Goal: Task Accomplishment & Management: Complete application form

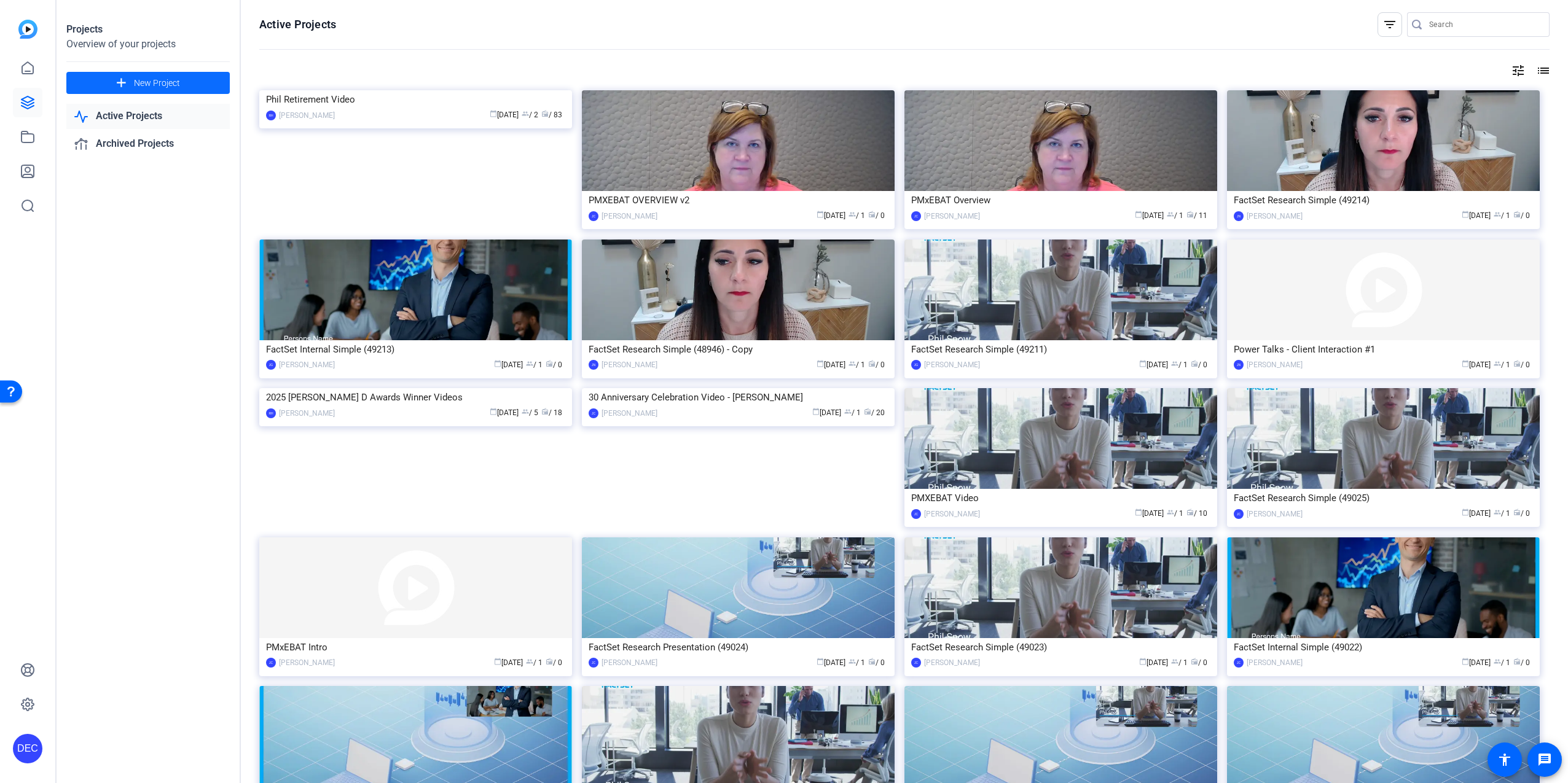
click at [154, 75] on span at bounding box center [148, 83] width 164 height 29
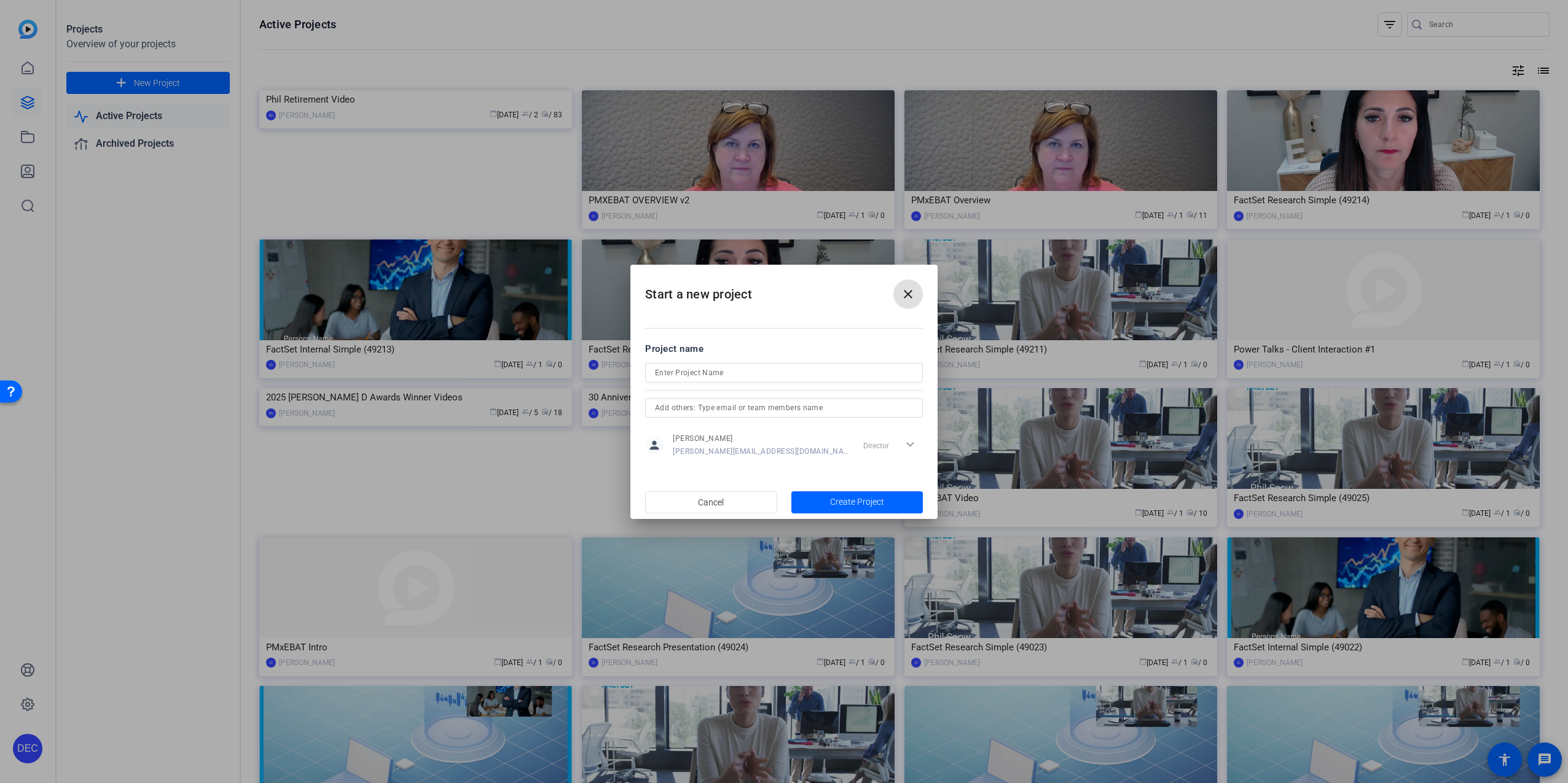
click at [709, 369] on input at bounding box center [784, 373] width 258 height 15
type input "Buyside Town Hall Recording"
click at [831, 492] on span "button" at bounding box center [857, 503] width 132 height 29
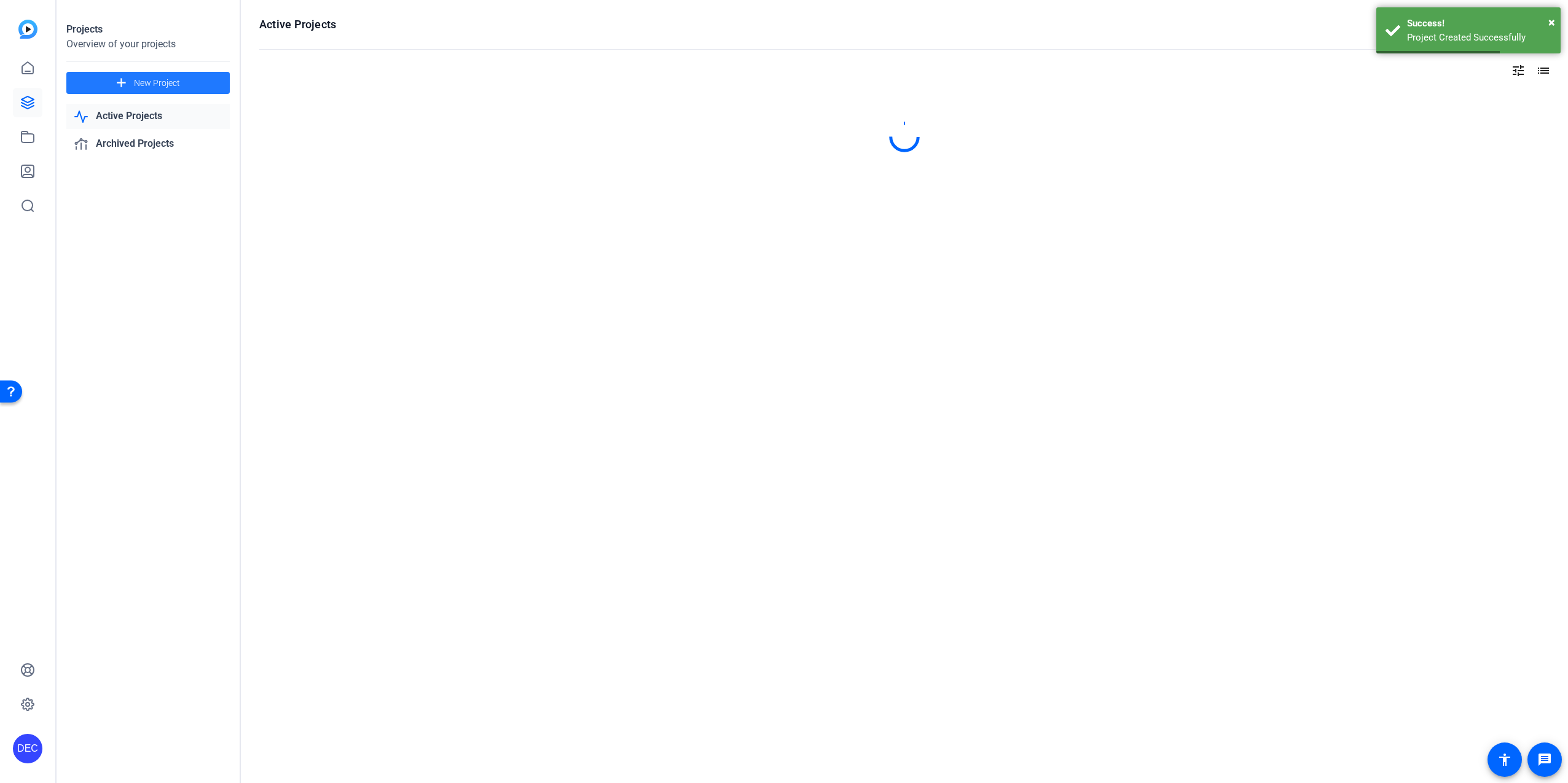
click at [155, 85] on span "New Project" at bounding box center [157, 83] width 46 height 13
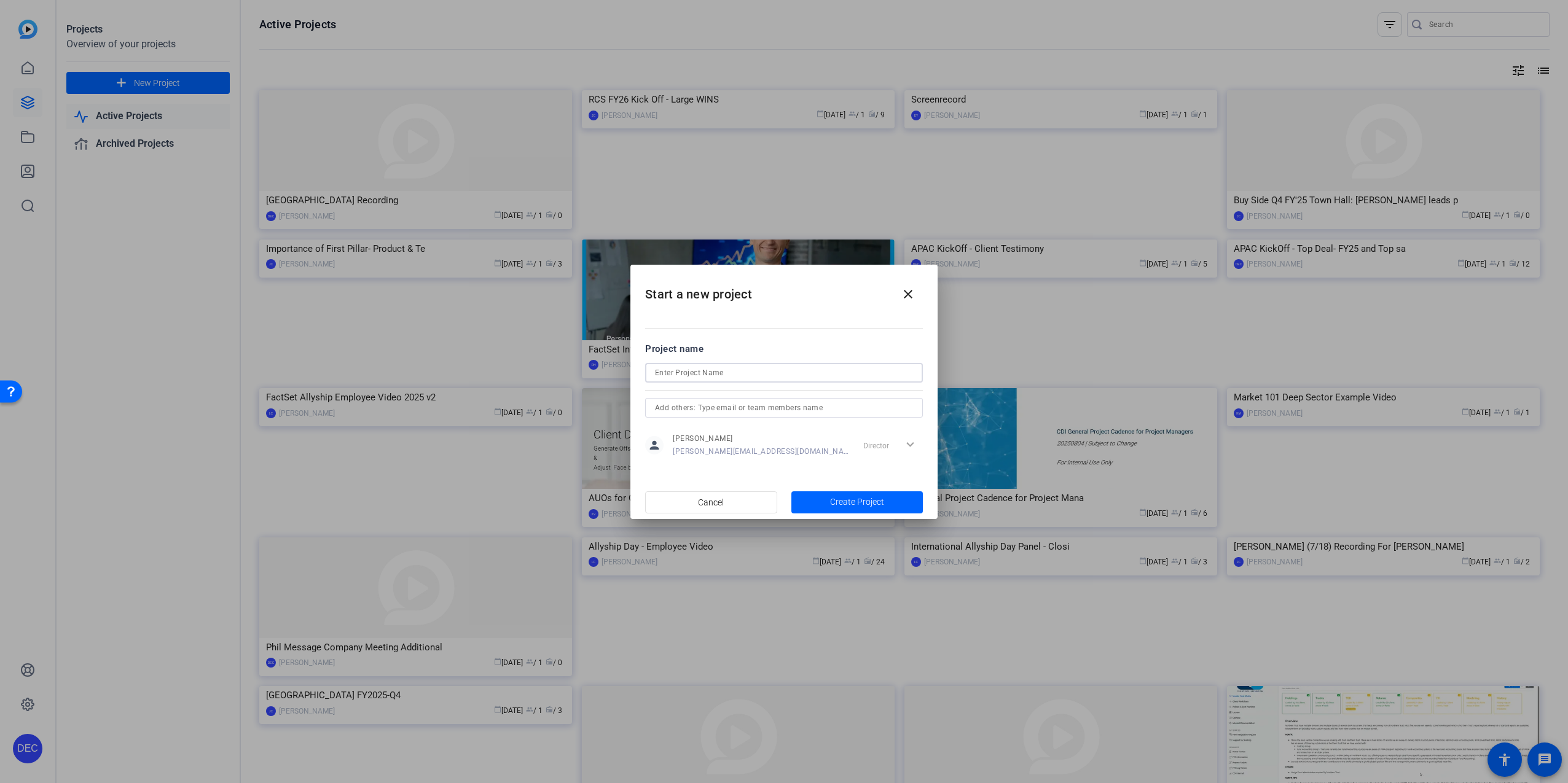
click at [692, 375] on input at bounding box center [784, 373] width 258 height 15
drag, startPoint x: 888, startPoint y: 295, endPoint x: 904, endPoint y: 295, distance: 16.0
click at [889, 295] on h2 "Start a new project close" at bounding box center [784, 289] width 307 height 50
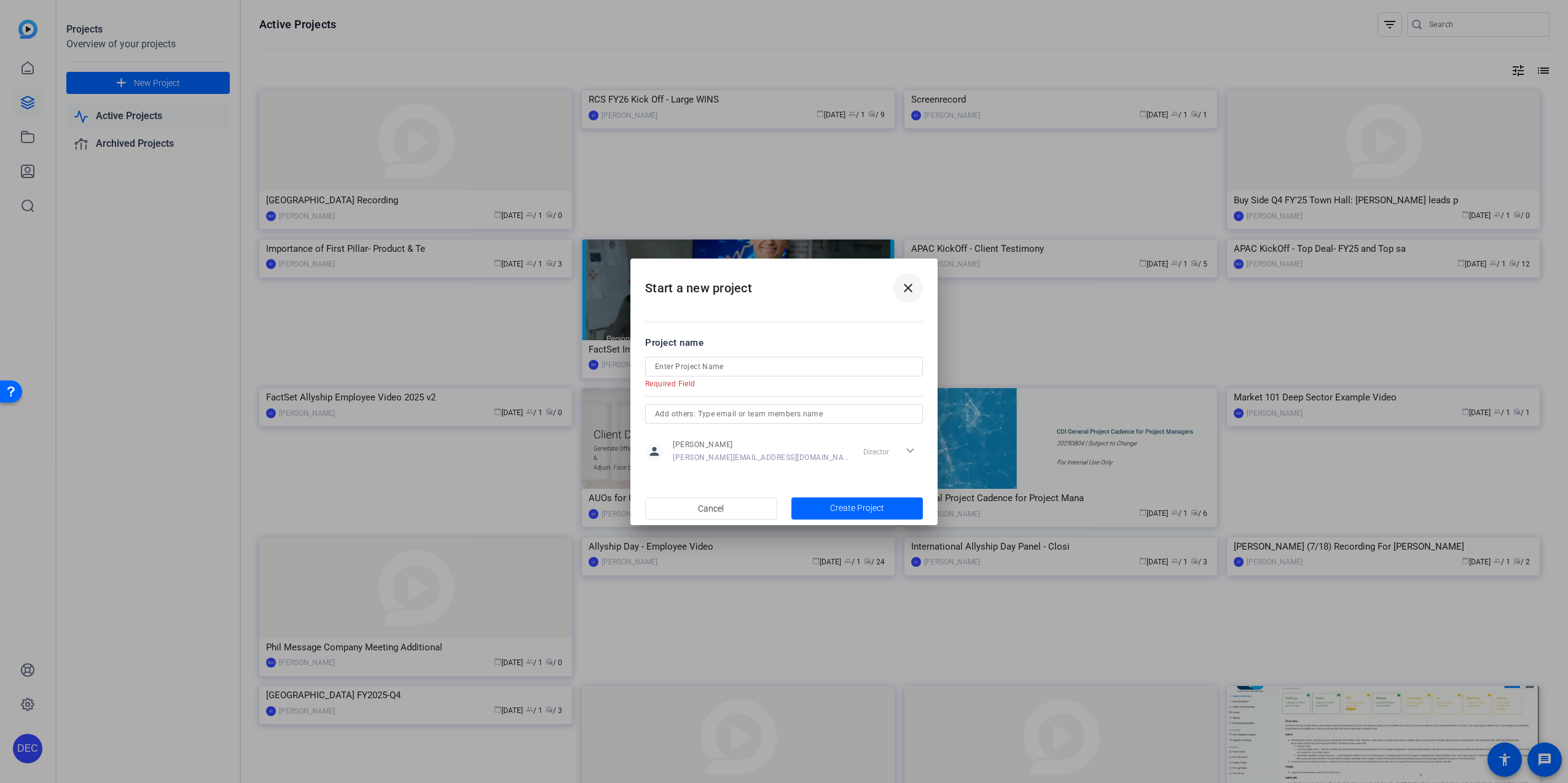
click at [905, 294] on mat-icon "close" at bounding box center [908, 288] width 15 height 15
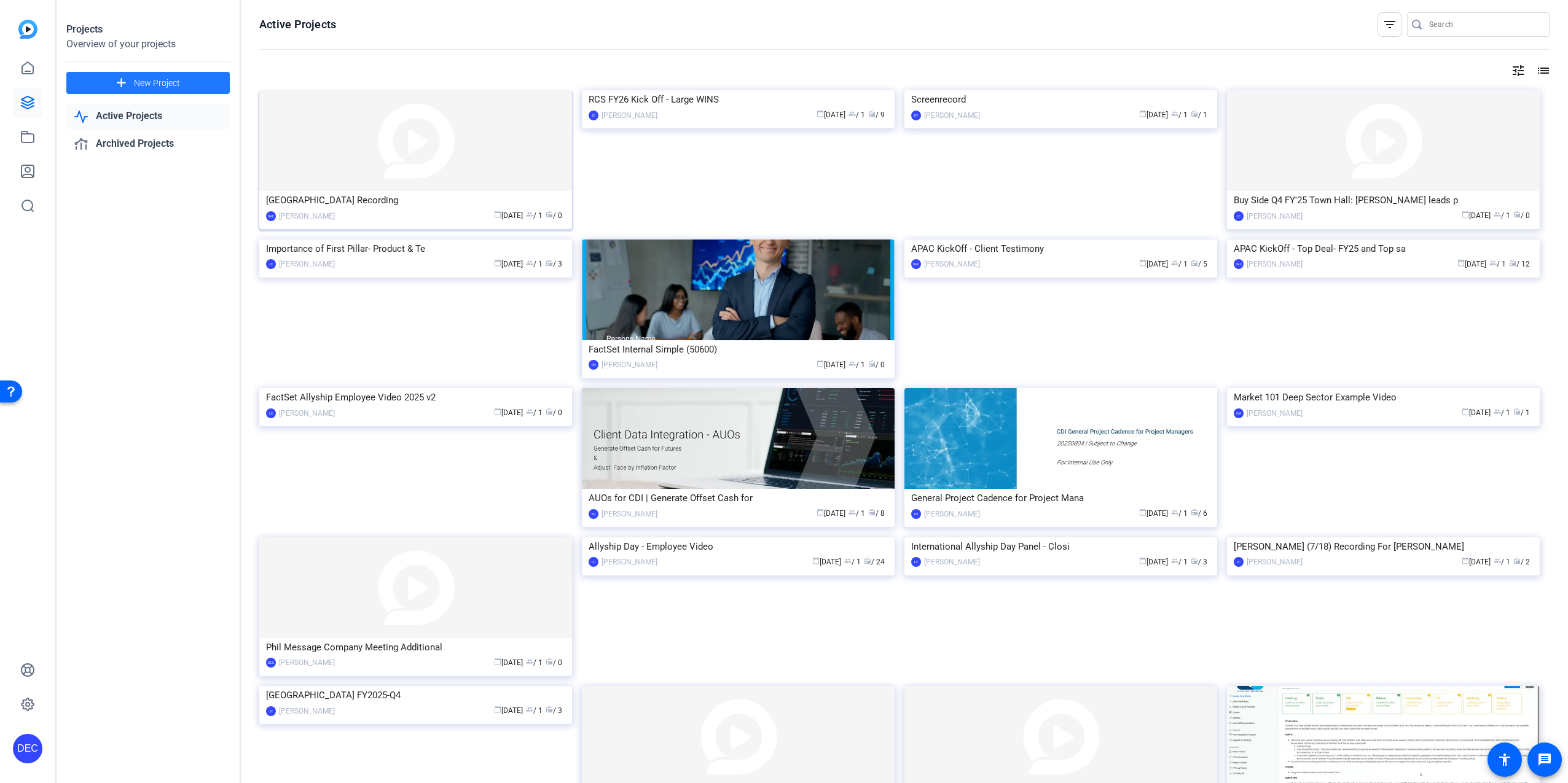
click at [426, 192] on div "Buyside Town Hall Recording" at bounding box center [415, 200] width 299 height 18
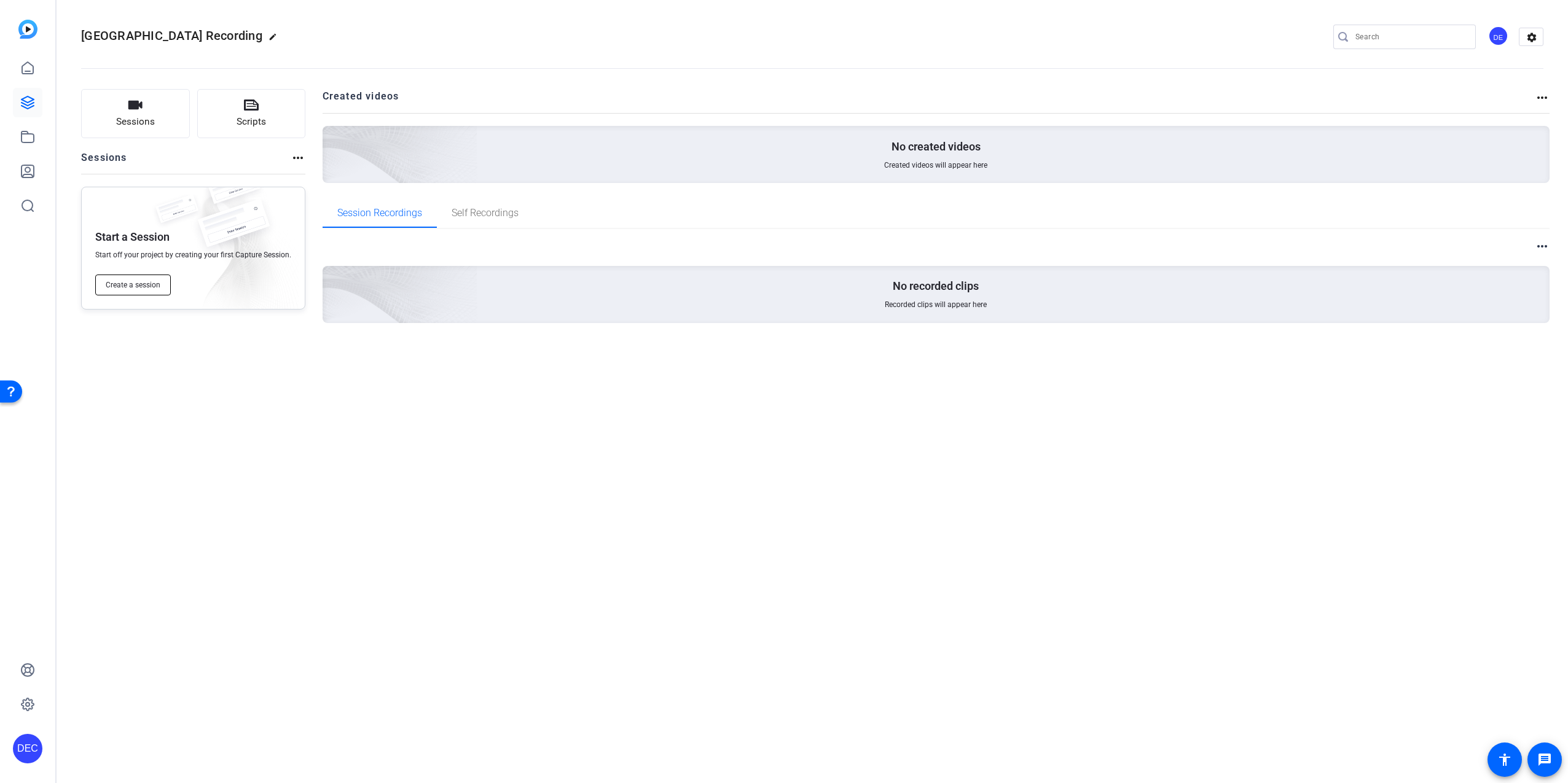
click at [144, 281] on span "Create a session" at bounding box center [133, 285] width 55 height 10
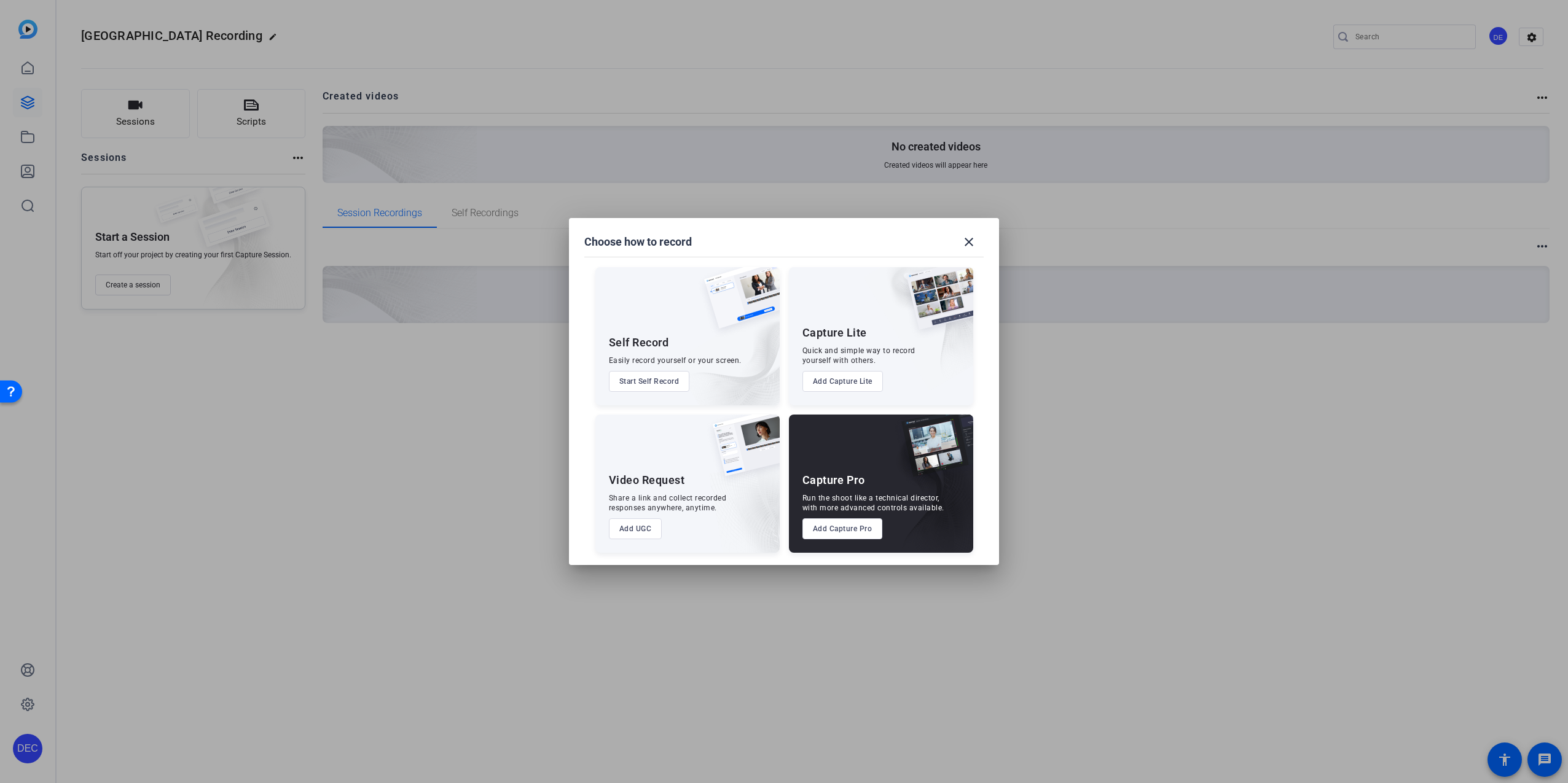
click at [641, 529] on button "Add UGC" at bounding box center [636, 529] width 53 height 21
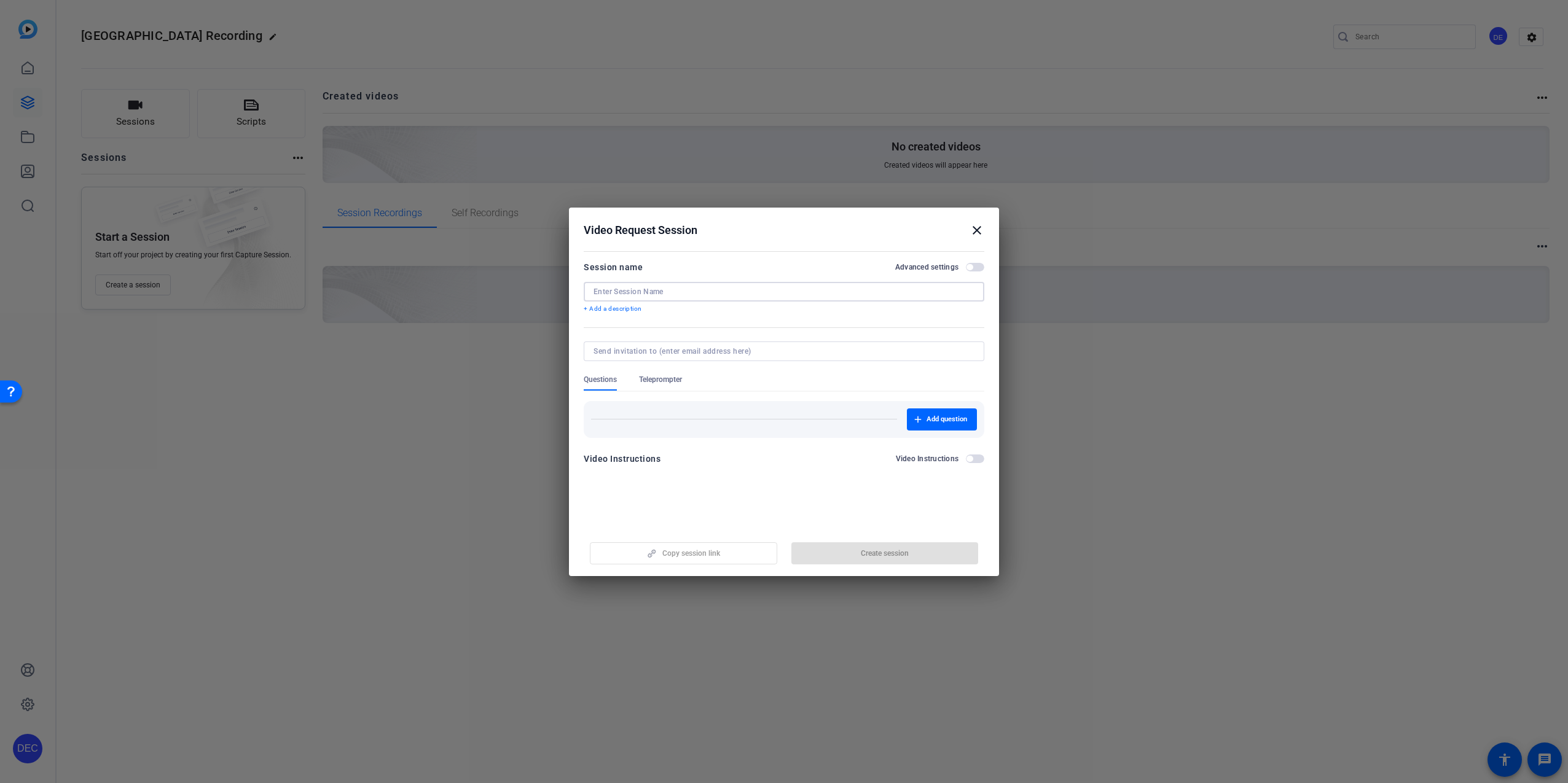
click at [694, 292] on input at bounding box center [784, 292] width 381 height 10
type input "Buyside Town Hall Recording"
click at [606, 313] on div at bounding box center [784, 308] width 401 height 13
click at [608, 308] on p "+ Add a description" at bounding box center [784, 309] width 401 height 10
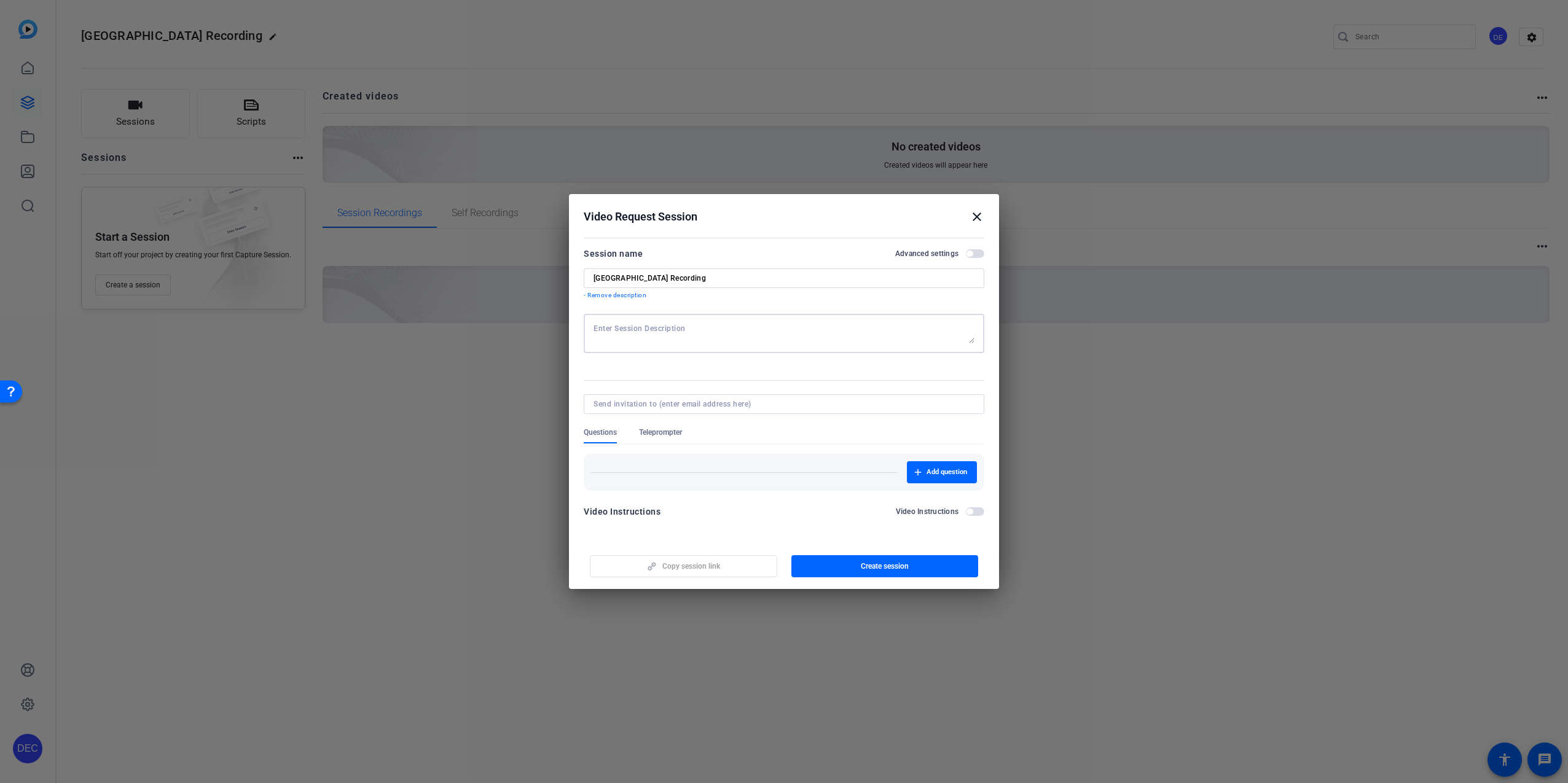
click at [641, 326] on textarea at bounding box center [784, 333] width 381 height 20
paste textarea "what are you most produ of in FY25 and what are you looking forward to in FY26"
drag, startPoint x: 599, startPoint y: 327, endPoint x: 587, endPoint y: 327, distance: 12.0
click at [587, 327] on div "what are you most produ of in FY25 and what are you looking forward to in FY26" at bounding box center [784, 333] width 401 height 39
click at [678, 329] on textarea "What are you most produ of in FY25 and what are you looking forward to in FY26" at bounding box center [784, 333] width 381 height 20
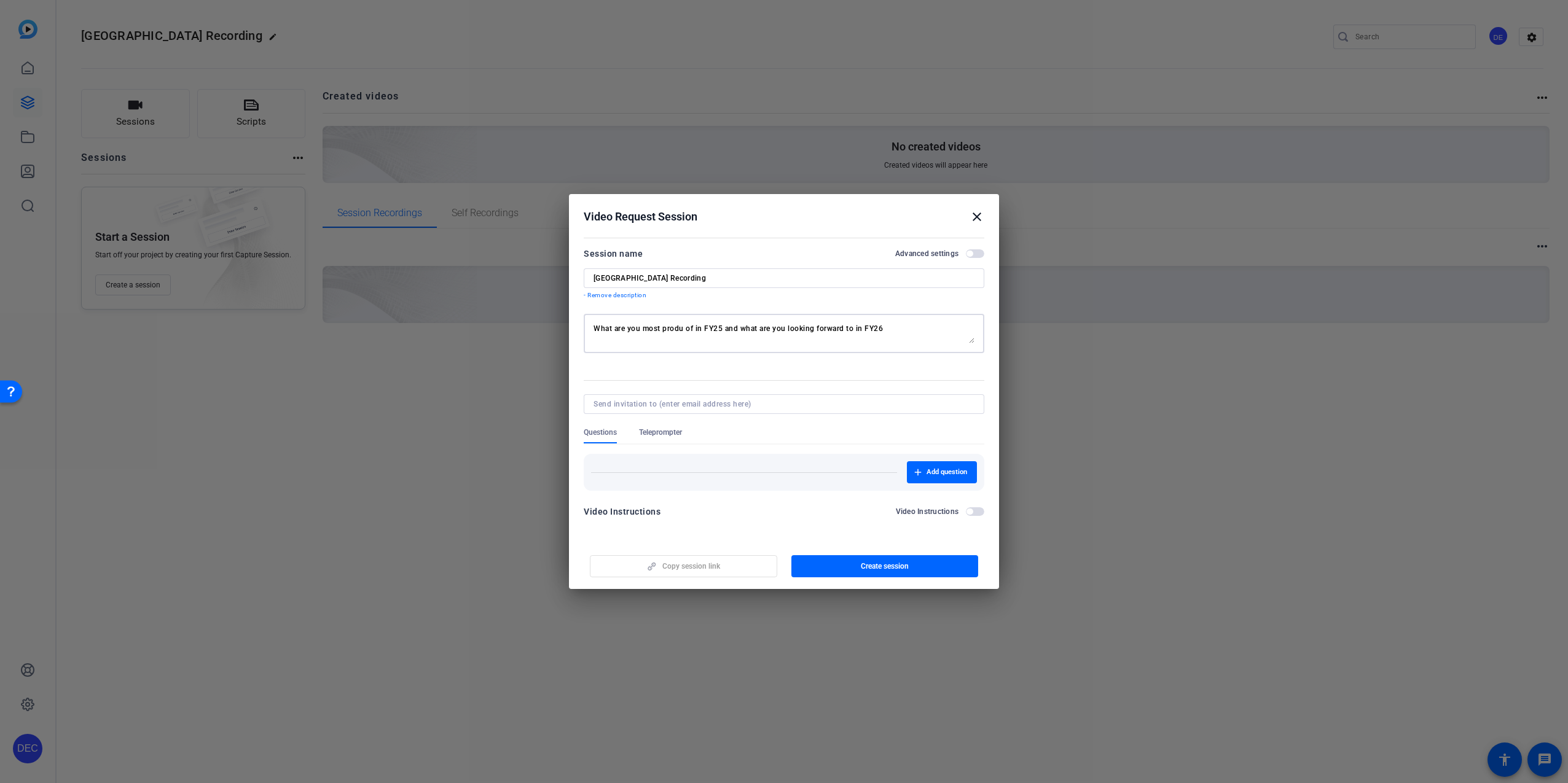
click at [676, 330] on textarea "What are you most produ of in FY25 and what are you looking forward to in FY26" at bounding box center [784, 333] width 381 height 20
click at [594, 327] on textarea "What are you most proud of in FY25 and what are you looking forward to in FY26" at bounding box center [784, 333] width 381 height 20
type textarea "What are you most proud of in FY25 and what are you looking forward to in FY26"
drag, startPoint x: 904, startPoint y: 340, endPoint x: 576, endPoint y: 322, distance: 328.5
click at [576, 322] on mat-dialog-content "Session name Advanced settings Buyside Town Hall Recording - Remove description…" at bounding box center [784, 387] width 430 height 306
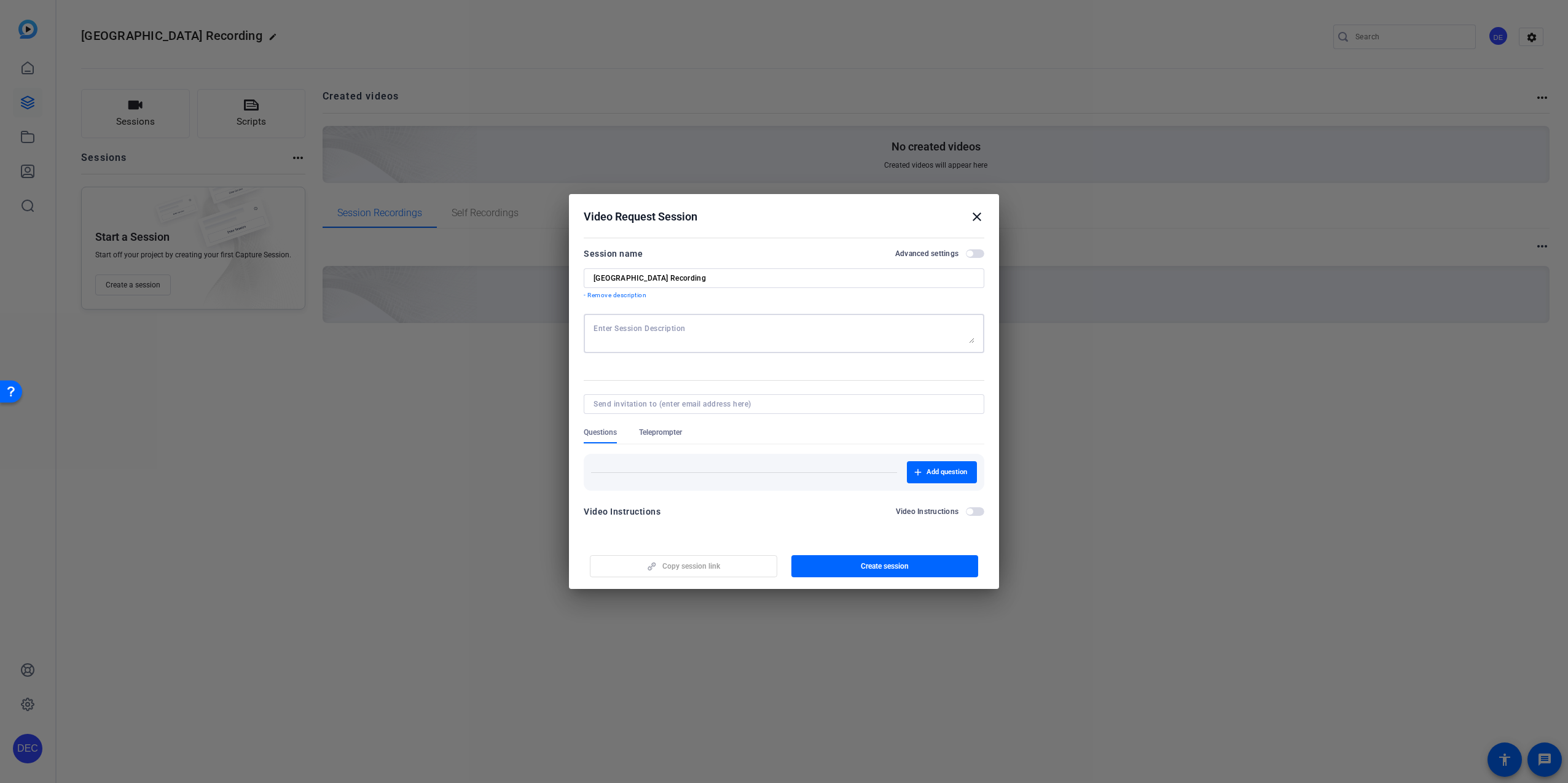
click at [671, 328] on textarea at bounding box center [784, 333] width 381 height 20
type textarea "Stay at the center of the camera. Stay in a well lit area. and dont' forget to …"
click at [836, 557] on span "button" at bounding box center [885, 566] width 187 height 29
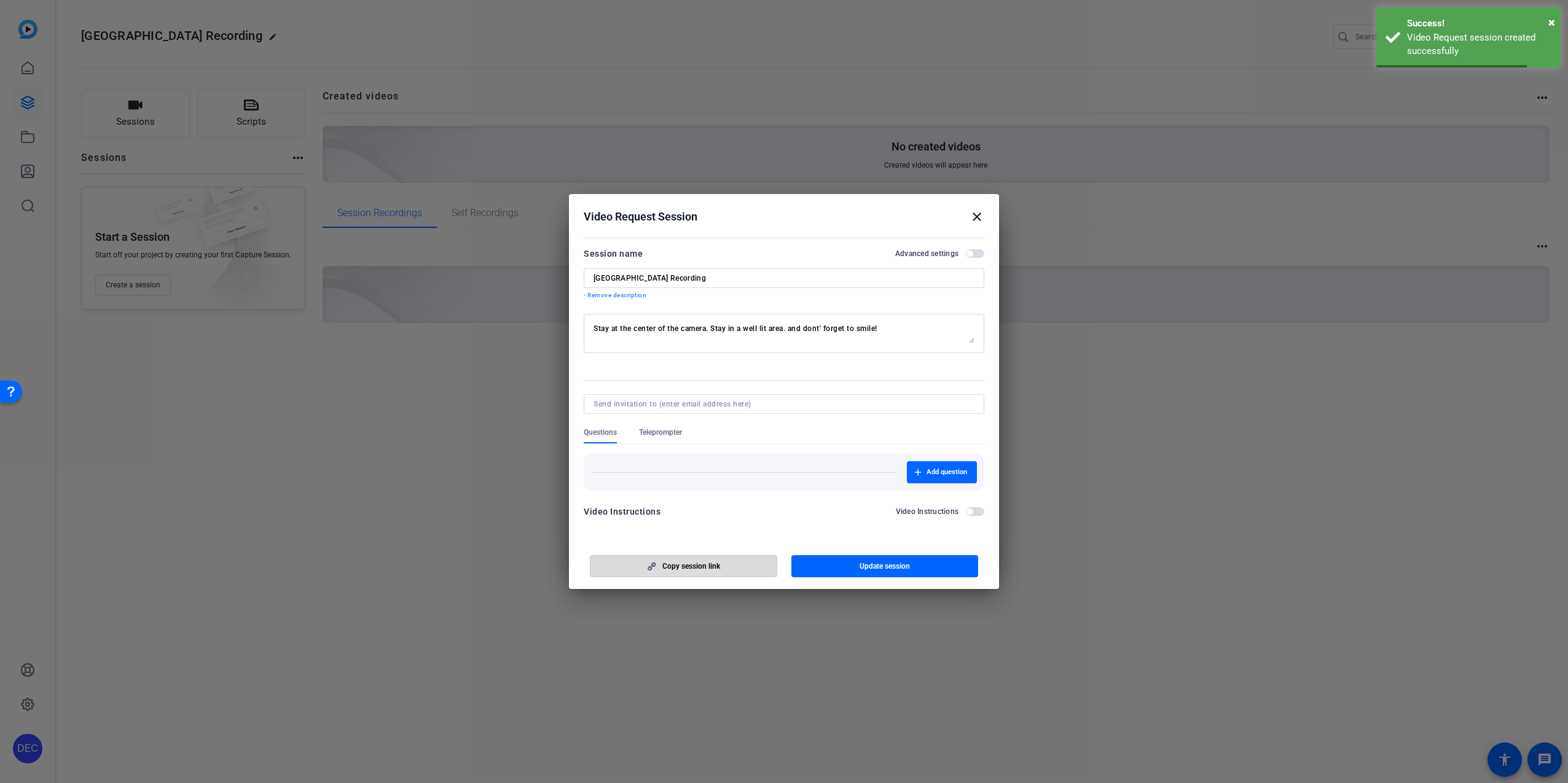
click at [737, 561] on span "button" at bounding box center [683, 566] width 186 height 29
